Goal: Task Accomplishment & Management: Manage account settings

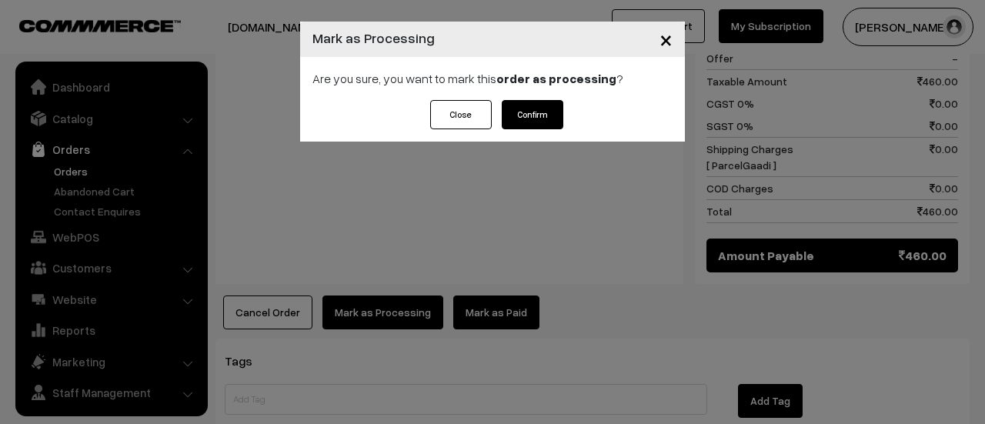
scroll to position [35, 0]
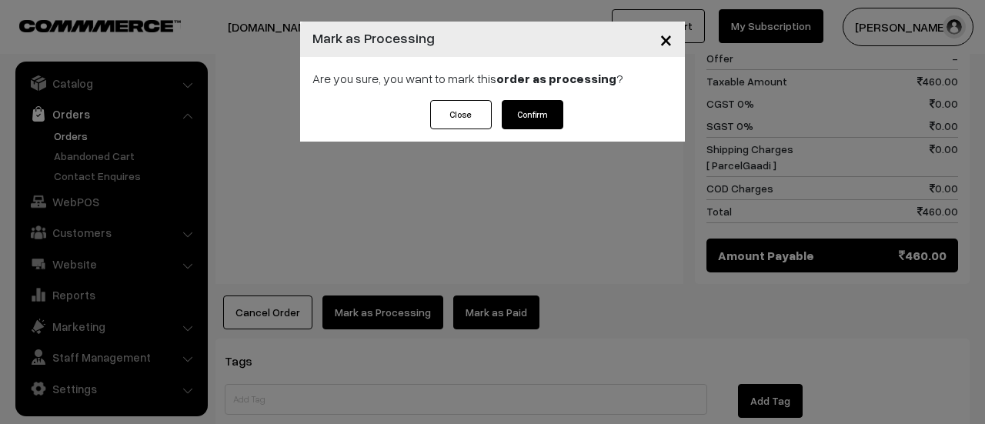
click at [534, 114] on button "Confirm" at bounding box center [533, 114] width 62 height 29
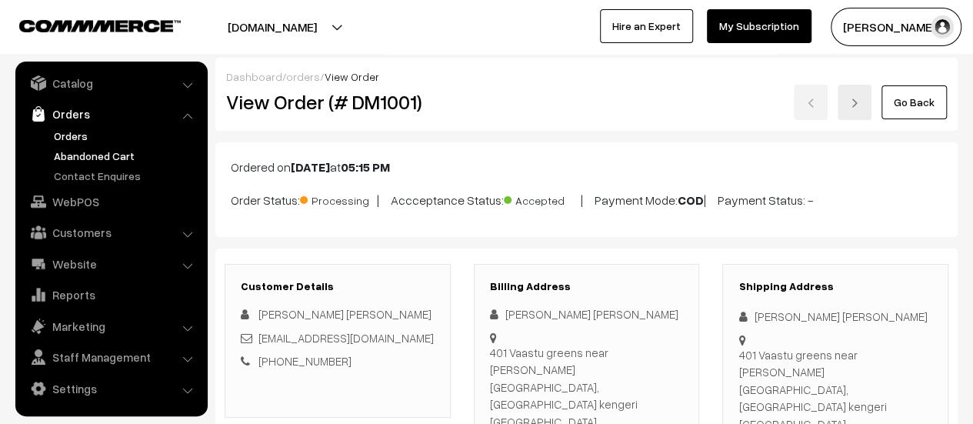
click at [102, 155] on link "Abandoned Cart" at bounding box center [126, 156] width 152 height 16
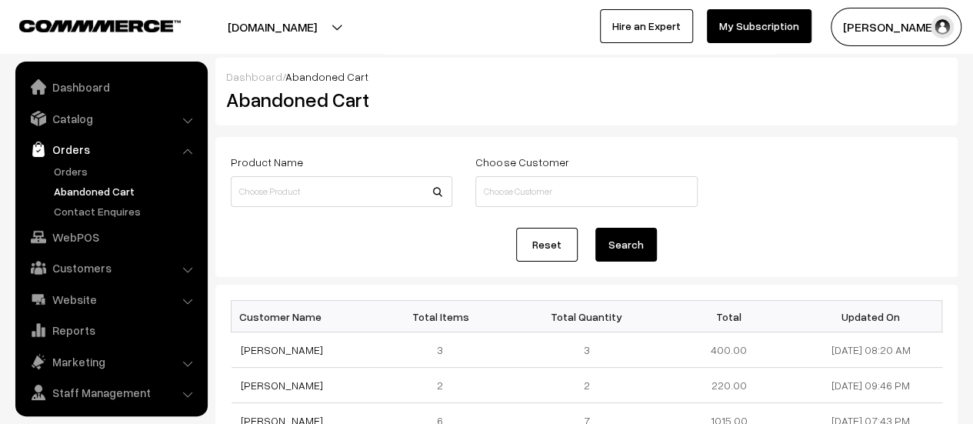
scroll to position [35, 0]
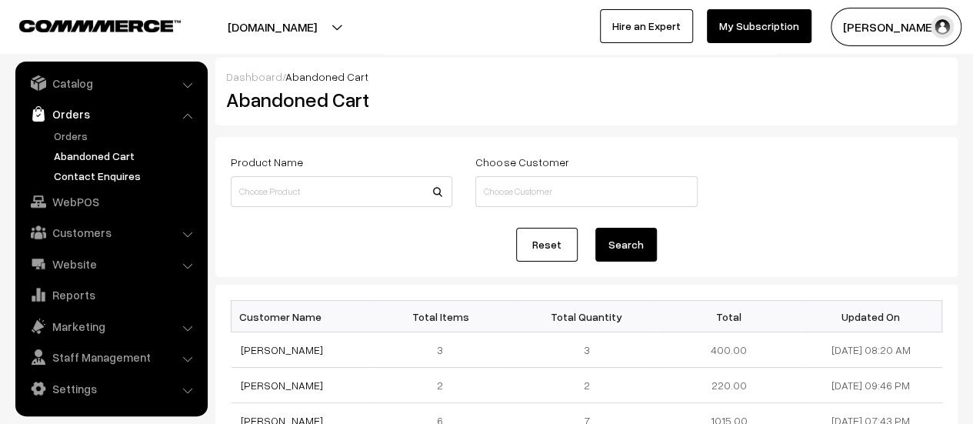
click at [105, 172] on link "Contact Enquires" at bounding box center [126, 176] width 152 height 16
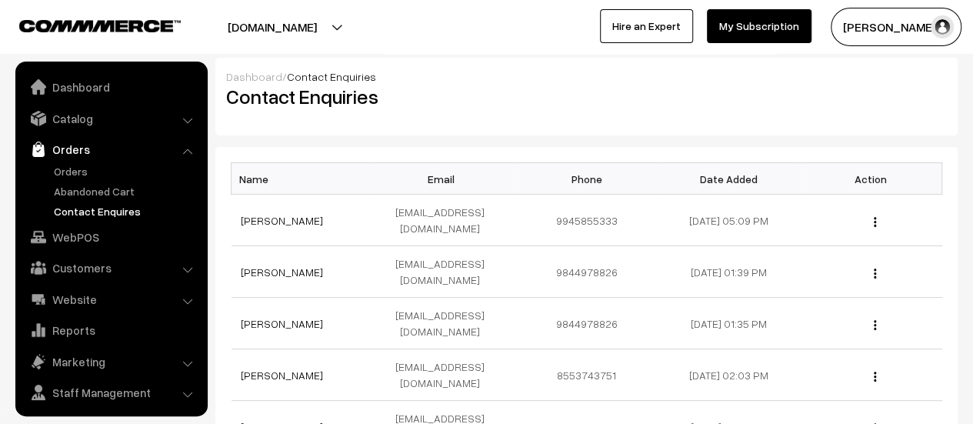
scroll to position [35, 0]
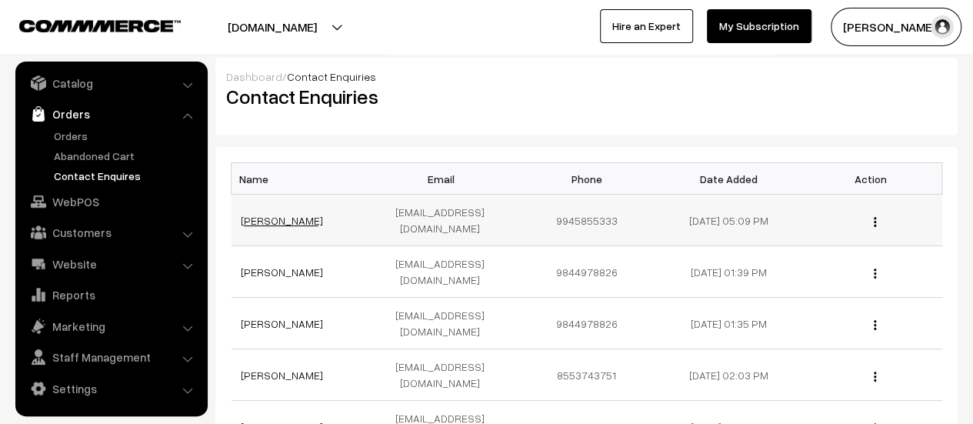
click at [277, 214] on link "Santosh Tuppad" at bounding box center [282, 220] width 82 height 13
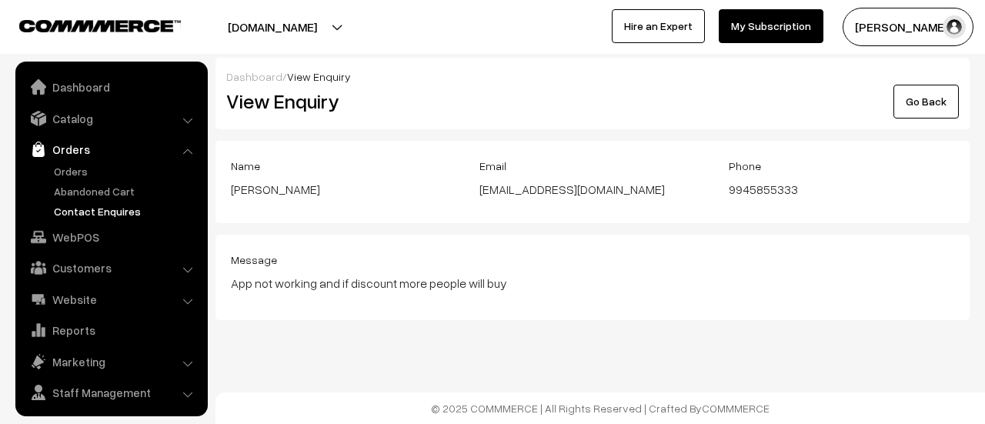
scroll to position [35, 0]
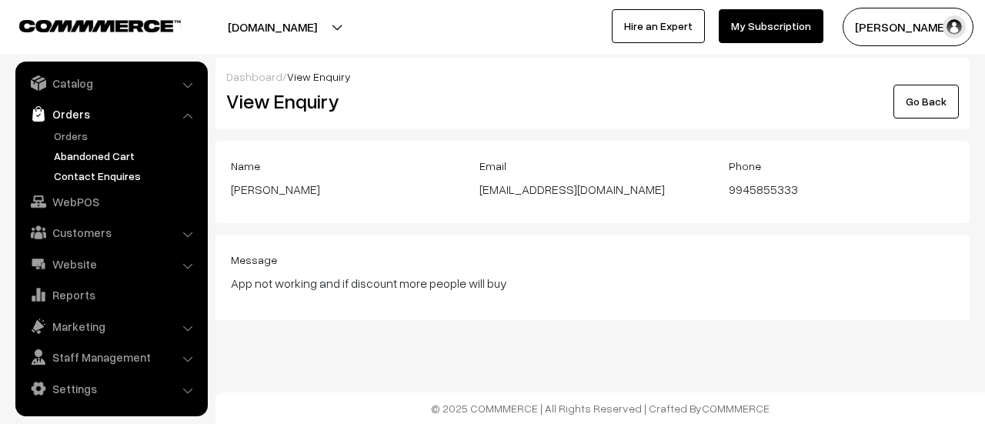
click at [86, 154] on link "Abandoned Cart" at bounding box center [126, 156] width 152 height 16
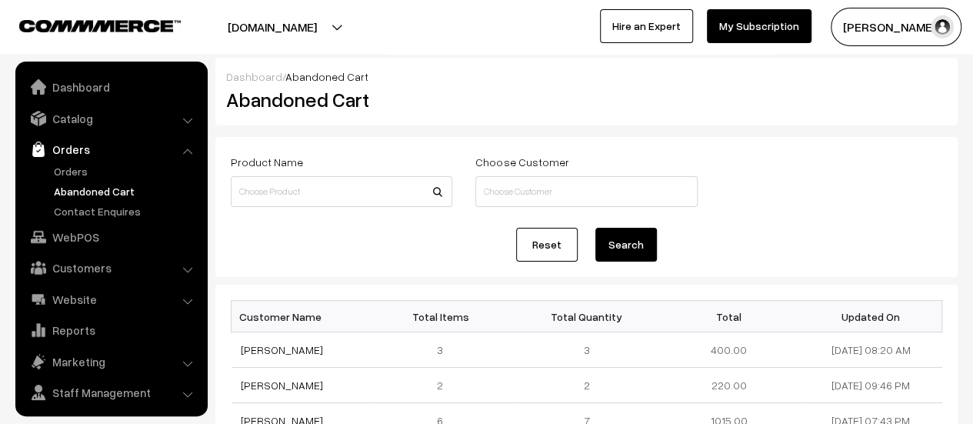
scroll to position [35, 0]
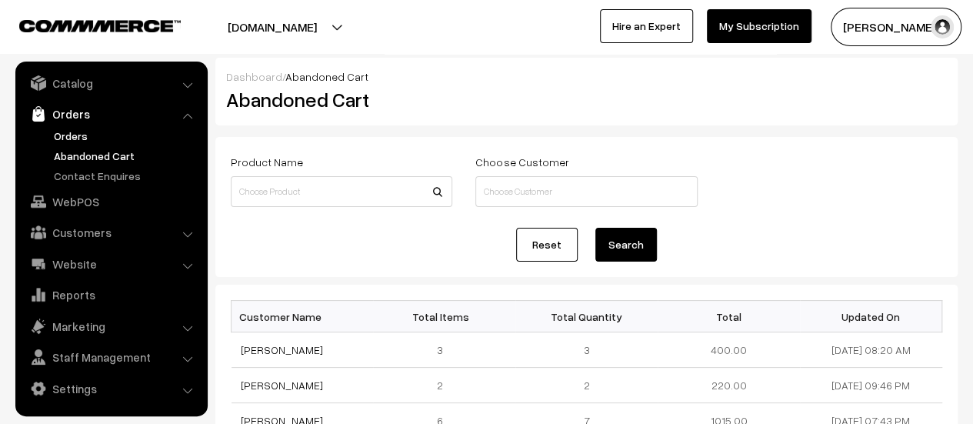
click at [64, 132] on link "Orders" at bounding box center [126, 136] width 152 height 16
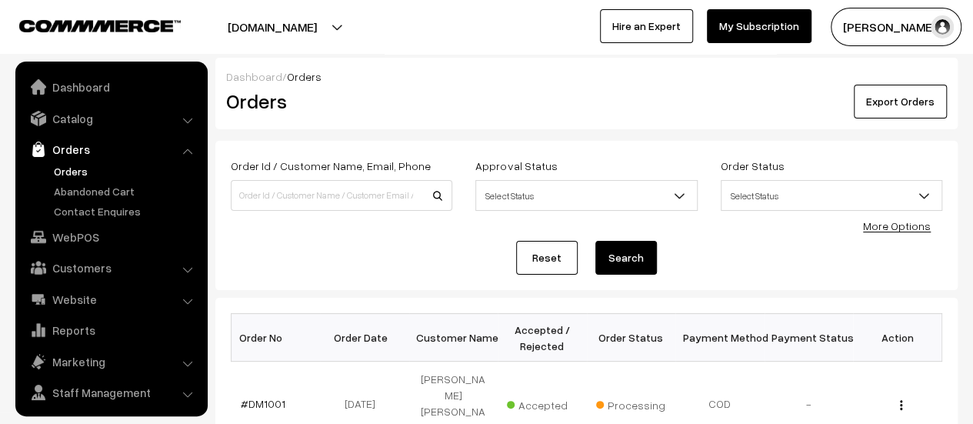
scroll to position [35, 0]
